Goal: Check status: Check status

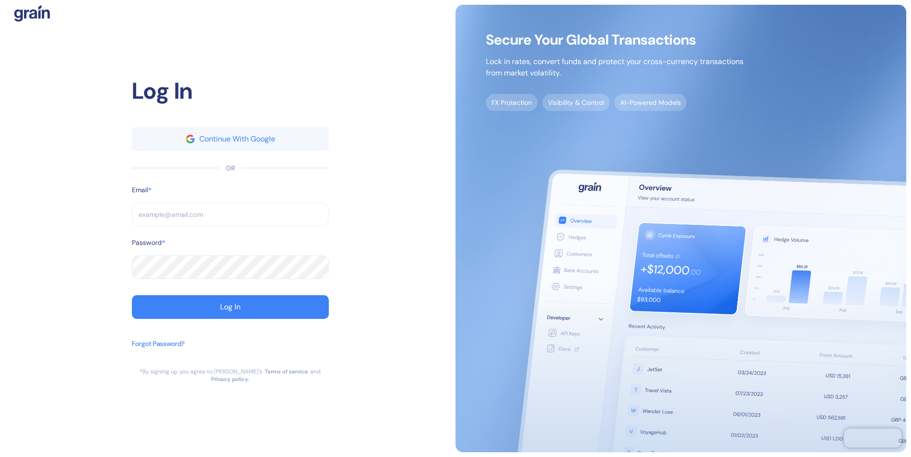
click at [220, 217] on input "text" at bounding box center [230, 215] width 197 height 24
type input "a"
type input "al"
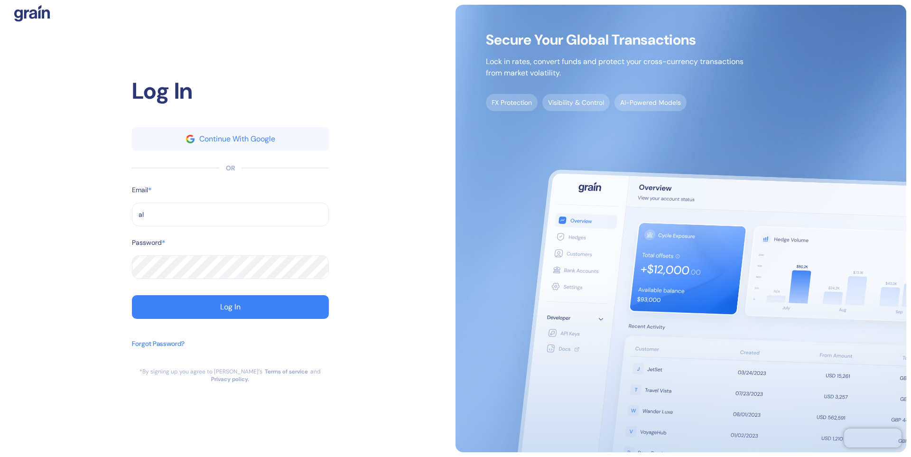
type input "ale"
type input "[PERSON_NAME][EMAIL_ADDRESS][DOMAIN_NAME]"
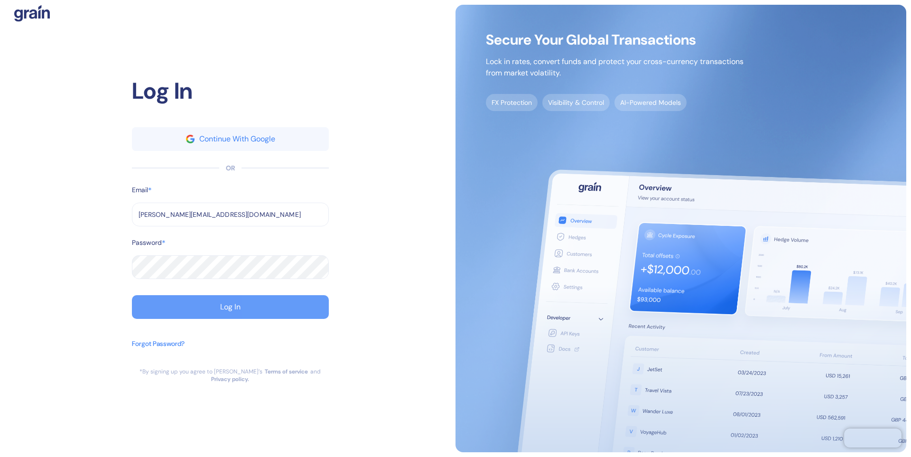
click at [270, 319] on button "Log In" at bounding box center [230, 307] width 197 height 24
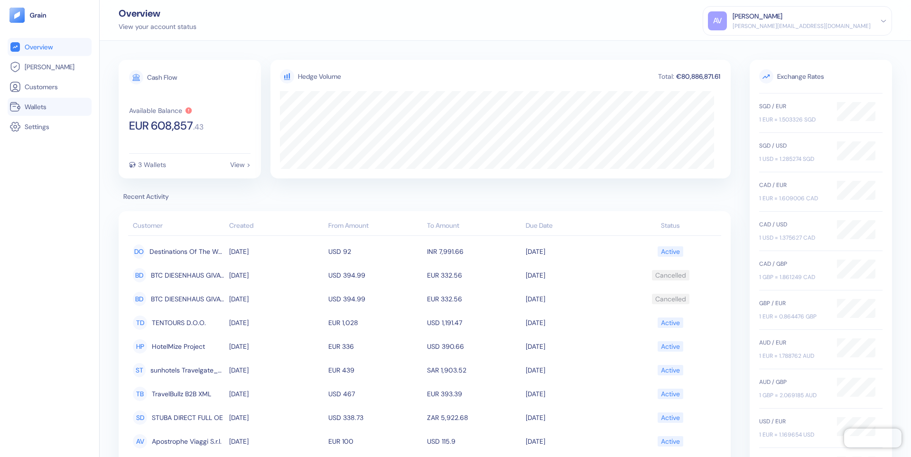
click at [37, 102] on link "Wallets" at bounding box center [49, 106] width 80 height 11
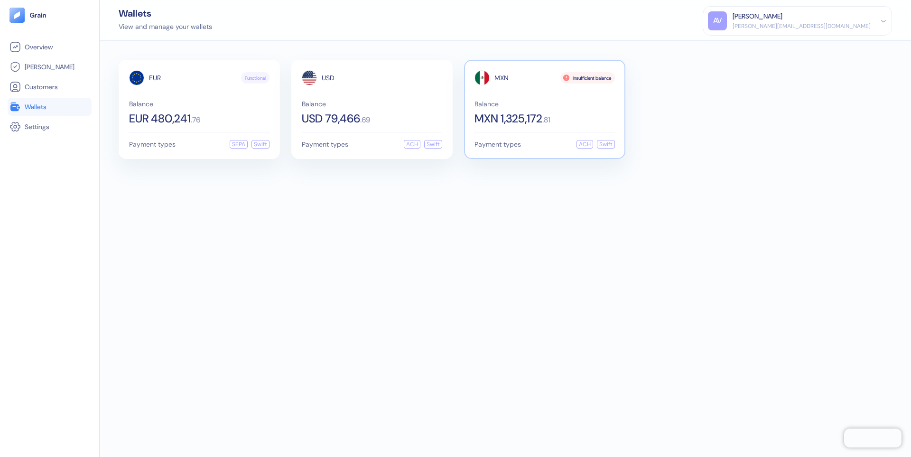
click at [548, 87] on div "MXN Insufficient balance Balance MXN 1,325,172 . 81" at bounding box center [545, 97] width 140 height 54
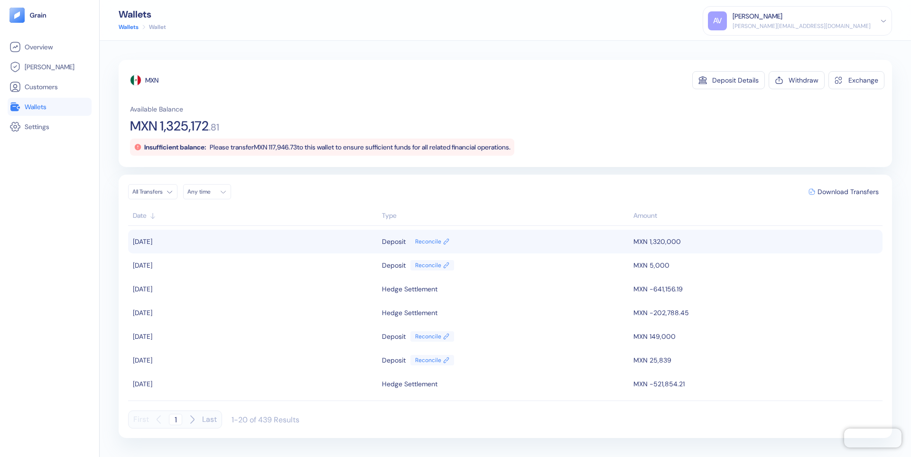
click at [656, 239] on td "MXN 1,320,000" at bounding box center [756, 242] width 251 height 24
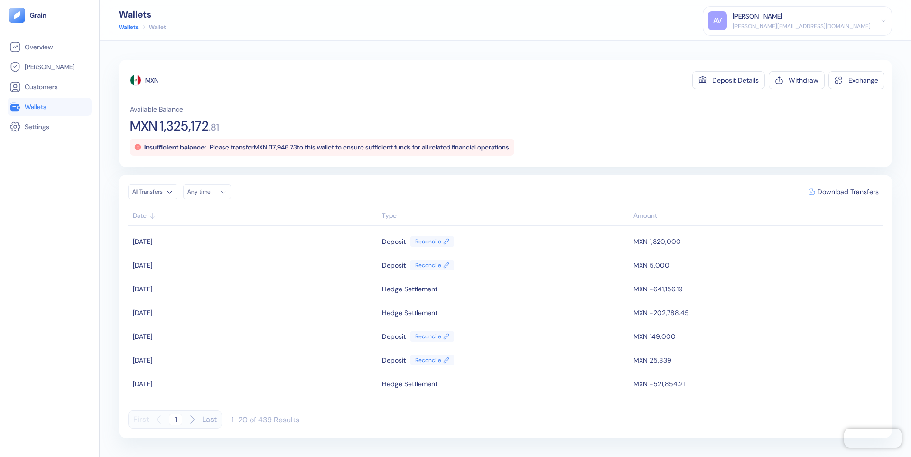
click at [886, 20] on icon at bounding box center [883, 21] width 7 height 7
click at [746, 43] on div "Sign Out" at bounding box center [733, 47] width 26 height 10
